Goal: Information Seeking & Learning: Find specific page/section

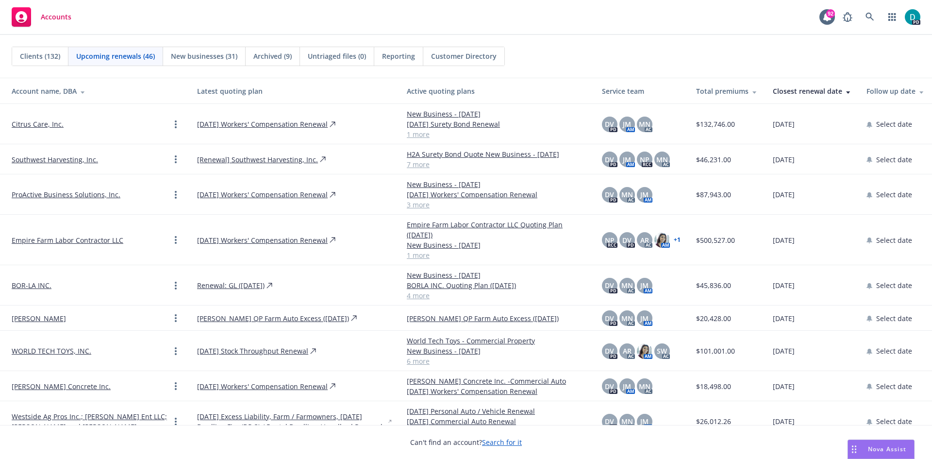
scroll to position [166, 0]
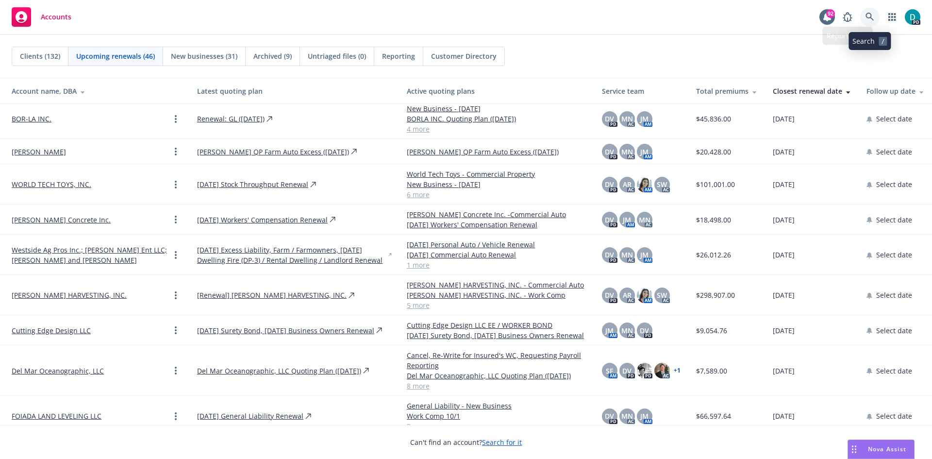
click at [874, 13] on icon at bounding box center [869, 17] width 9 height 9
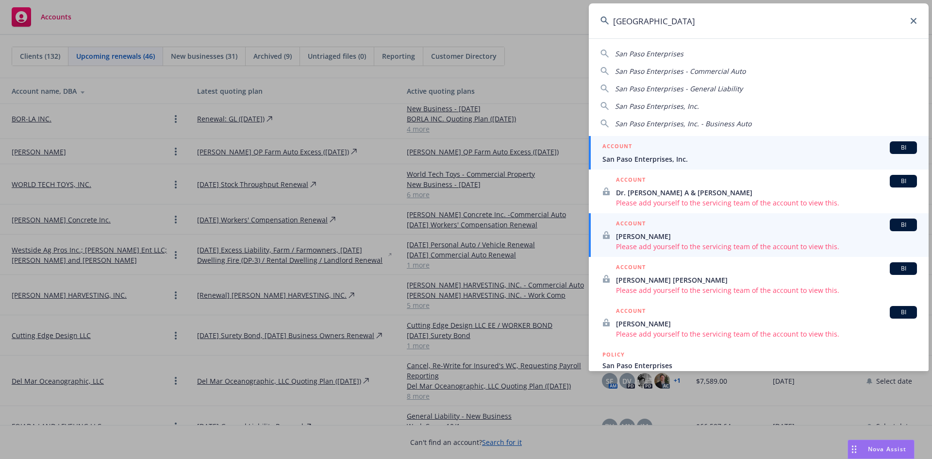
type input "[GEOGRAPHIC_DATA]"
click at [634, 154] on span "San Paso Enterprises, Inc." at bounding box center [759, 159] width 314 height 10
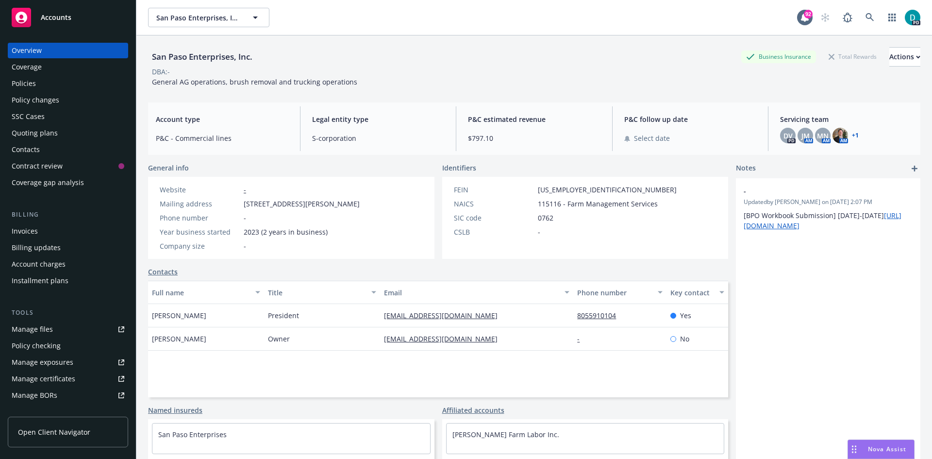
click at [39, 79] on div "Policies" at bounding box center [68, 84] width 113 height 16
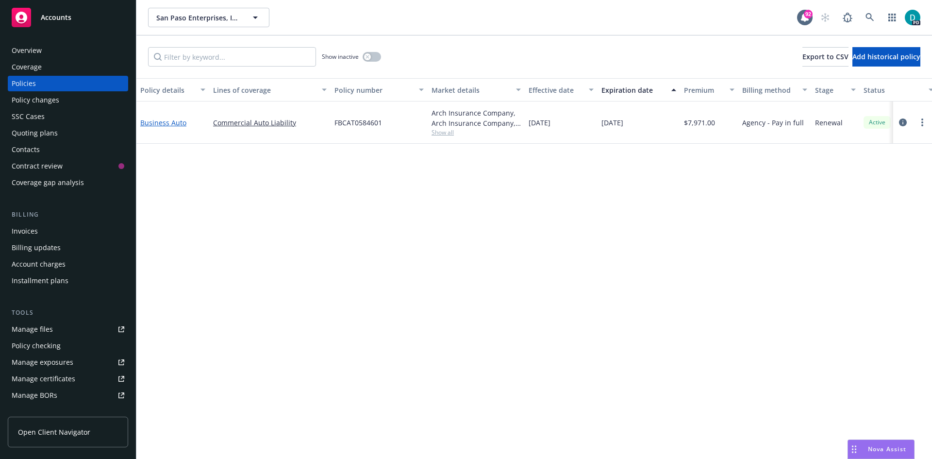
click at [157, 124] on link "Business Auto" at bounding box center [163, 122] width 46 height 9
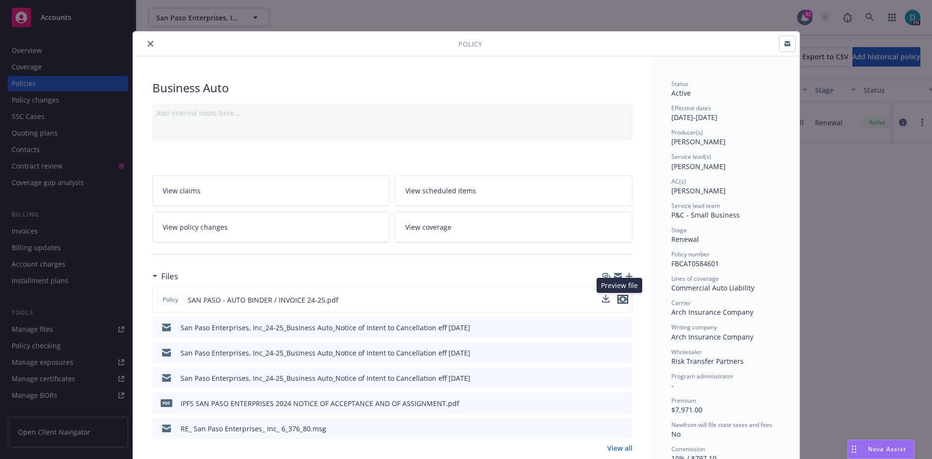
click at [623, 298] on icon "preview file" at bounding box center [622, 299] width 9 height 7
click at [622, 428] on icon "preview file" at bounding box center [623, 427] width 9 height 7
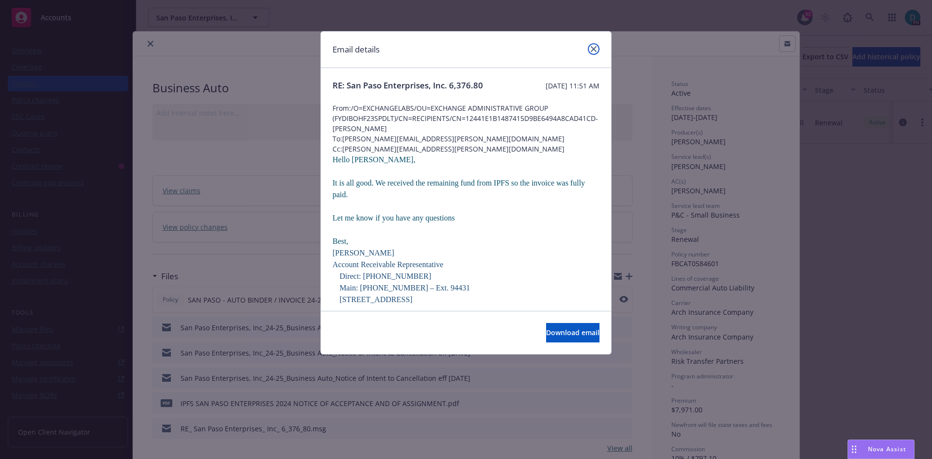
click at [597, 50] on link "close" at bounding box center [594, 49] width 12 height 12
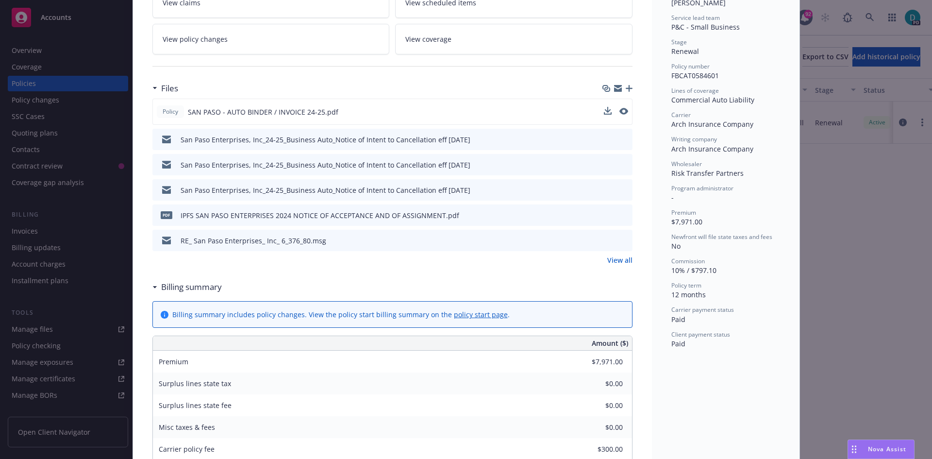
scroll to position [194, 0]
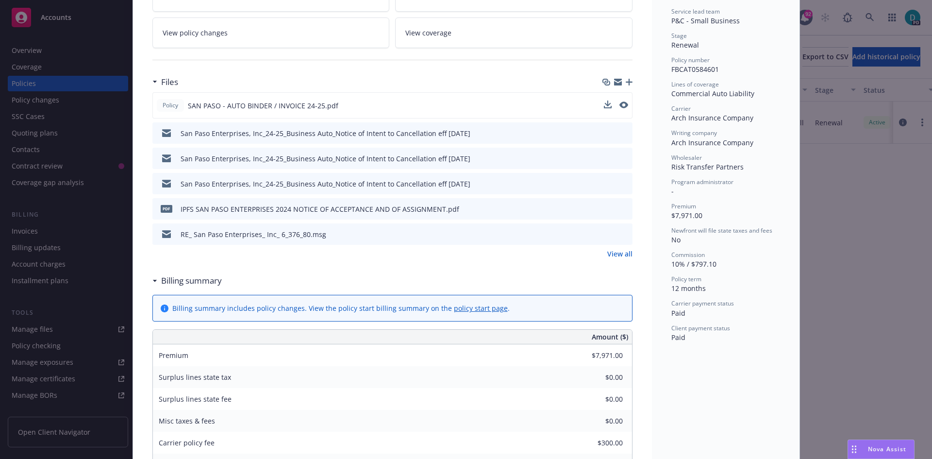
click at [623, 255] on link "View all" at bounding box center [619, 253] width 25 height 10
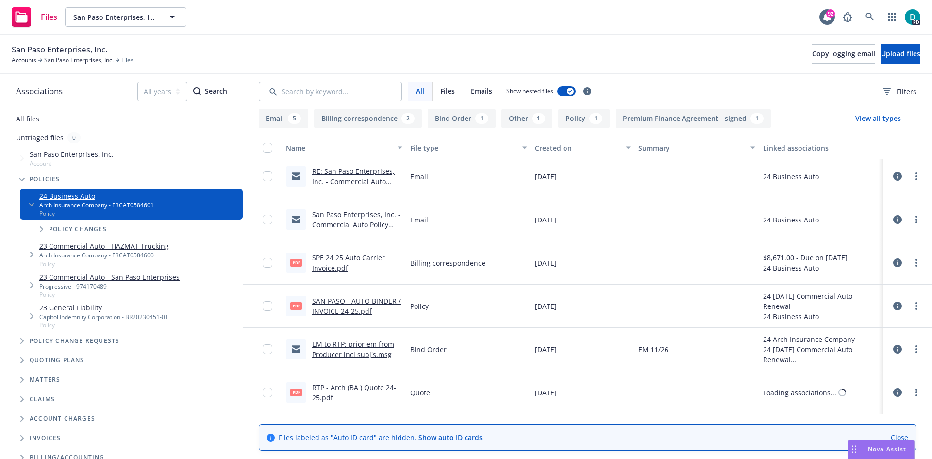
scroll to position [291, 0]
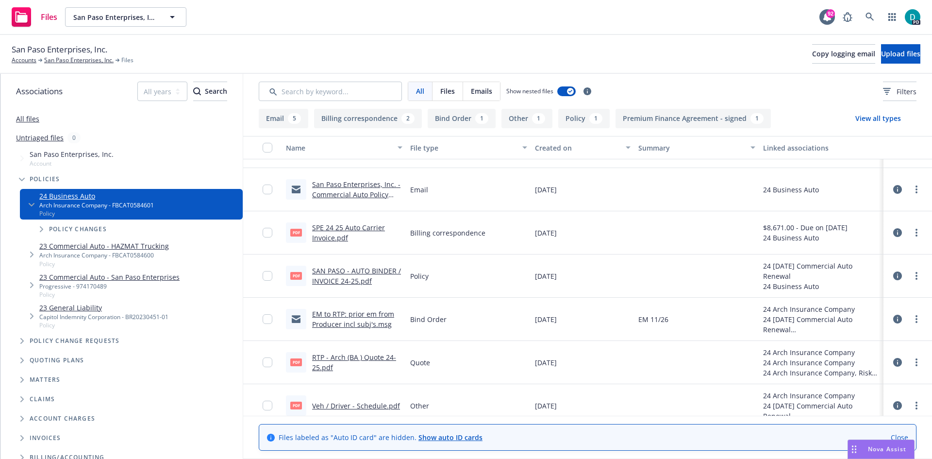
click at [365, 355] on link "RTP - Arch (BA ) Quote 24-25.pdf" at bounding box center [354, 361] width 84 height 19
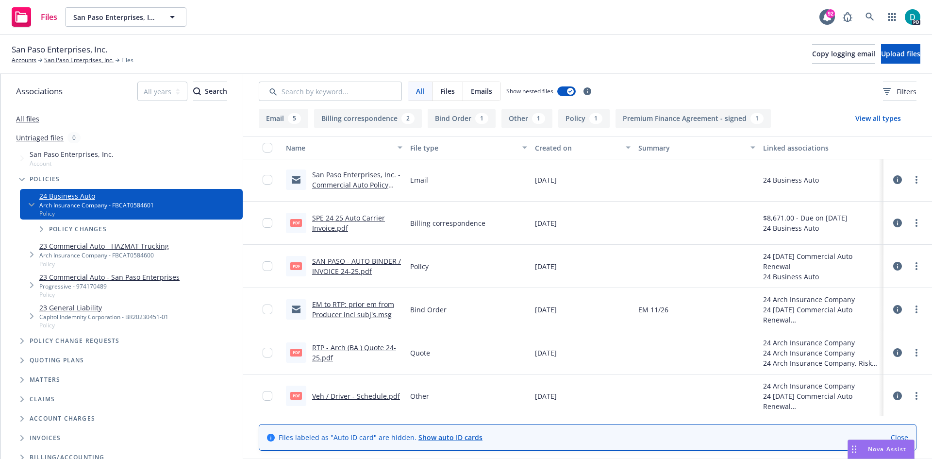
scroll to position [302, 0]
click at [376, 393] on link "Veh / Driver - Schedule.pdf" at bounding box center [356, 393] width 88 height 9
click at [353, 258] on link "SAN PASO - AUTO BINDER / INVOICE 24-25.pdf" at bounding box center [356, 263] width 89 height 19
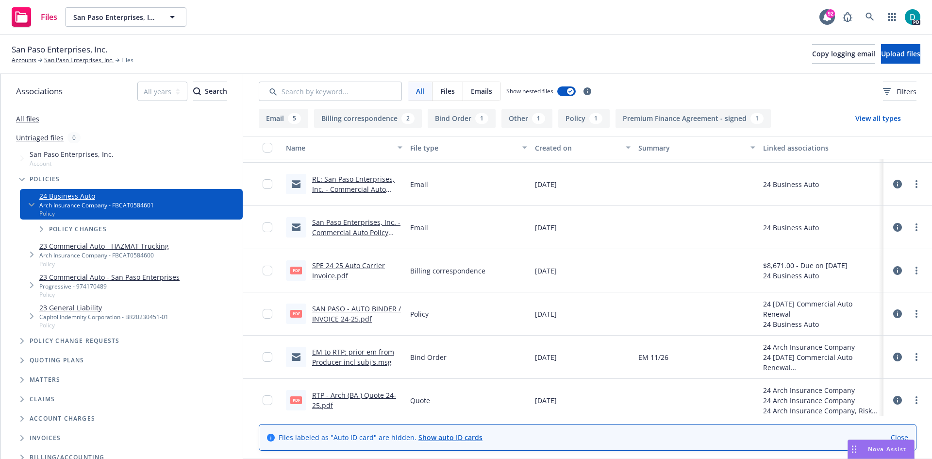
click at [359, 263] on link "SPE 24 25 Auto Carrier Invoice.pdf" at bounding box center [348, 270] width 73 height 19
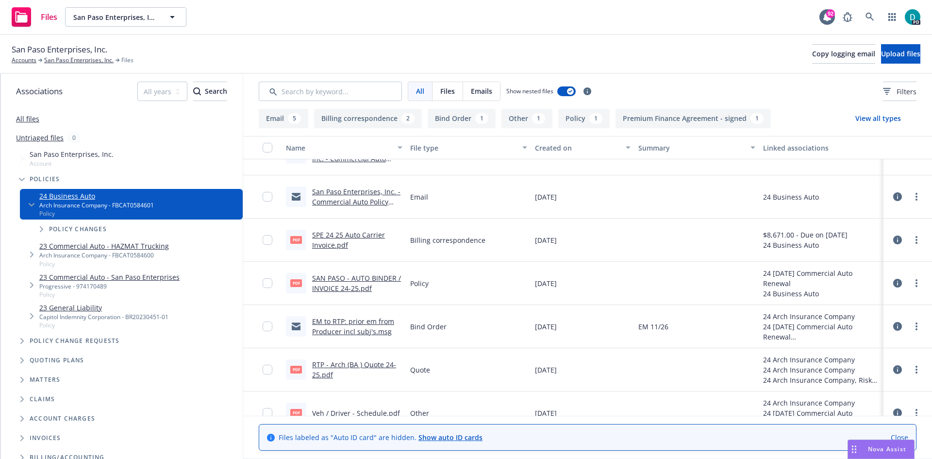
scroll to position [302, 0]
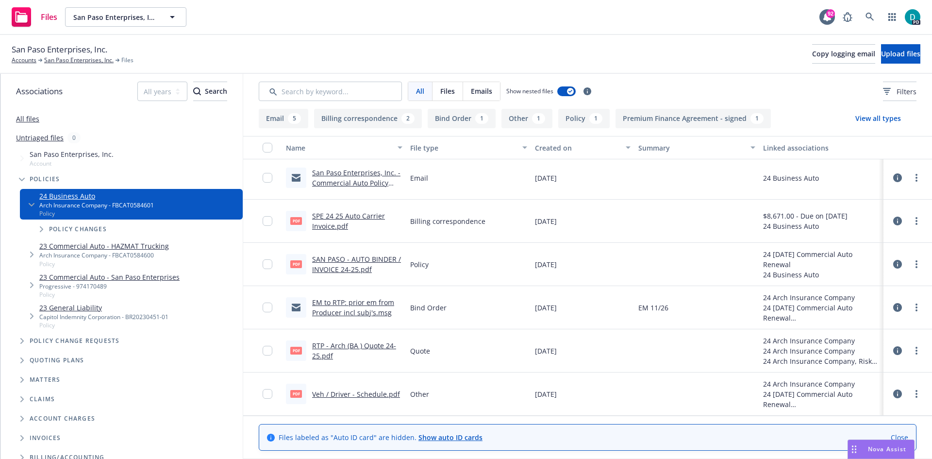
click at [382, 348] on link "RTP - Arch (BA ) Quote 24-25.pdf" at bounding box center [354, 350] width 84 height 19
click at [350, 257] on link "SAN PASO - AUTO BINDER / INVOICE 24-25.pdf" at bounding box center [356, 263] width 89 height 19
click at [378, 396] on link "Veh / Driver - Schedule.pdf" at bounding box center [356, 393] width 88 height 9
